Goal: Find specific page/section: Find specific page/section

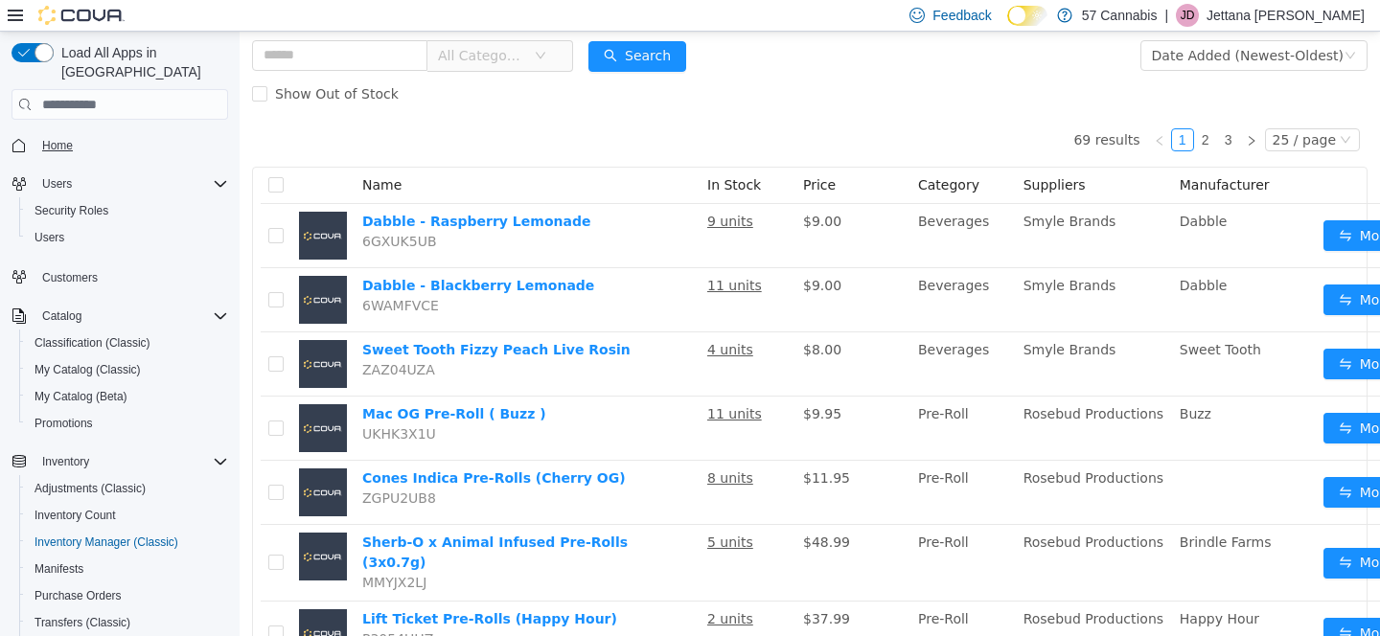
click at [42, 138] on span "Home" at bounding box center [57, 145] width 31 height 15
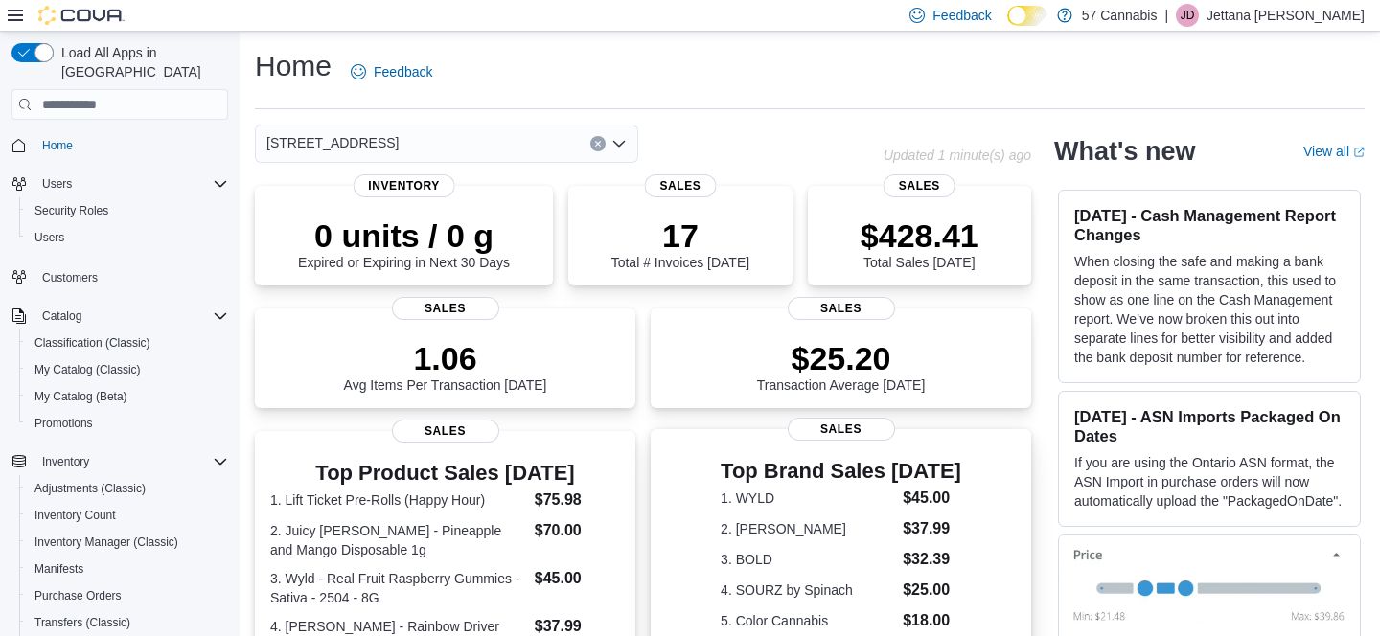
scroll to position [483, 0]
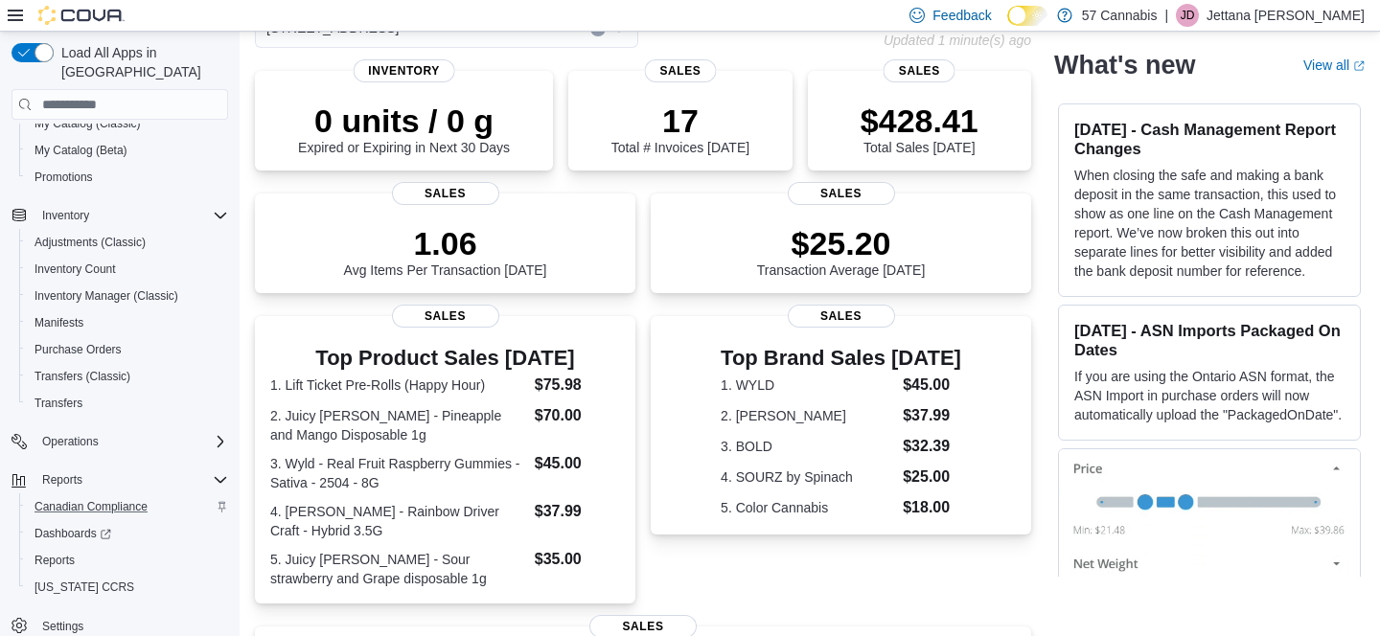
scroll to position [332, 0]
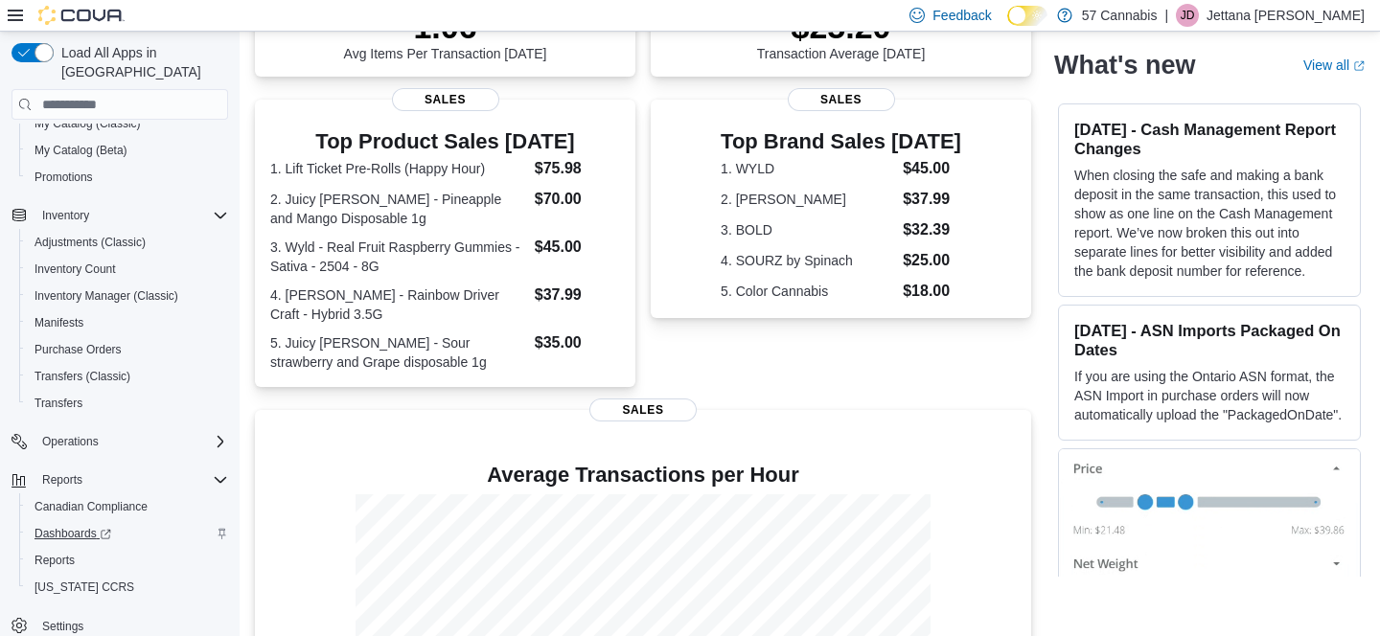
click at [61, 526] on span "Dashboards" at bounding box center [72, 533] width 77 height 15
